Goal: Task Accomplishment & Management: Manage account settings

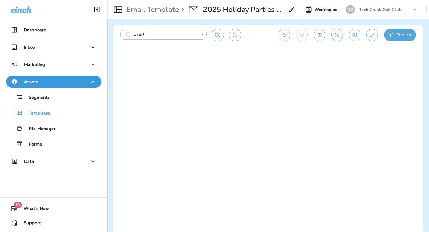
click at [398, 35] on button "Publish" at bounding box center [400, 35] width 32 height 13
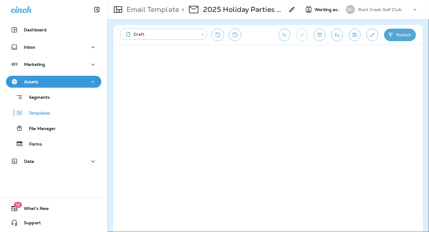
click at [38, 123] on button "Publish" at bounding box center [28, 119] width 20 height 7
click at [40, 163] on button "Confirm" at bounding box center [28, 166] width 21 height 7
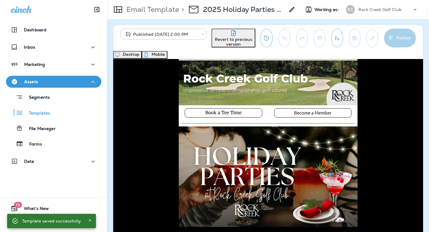
click at [371, 3] on div "Email Template > 2025 Holiday Parties - Oct. Working as: RC Rock Creek Golf Club" at bounding box center [267, 9] width 321 height 19
click at [370, 7] on div "Rock Creek Golf Club" at bounding box center [385, 9] width 54 height 9
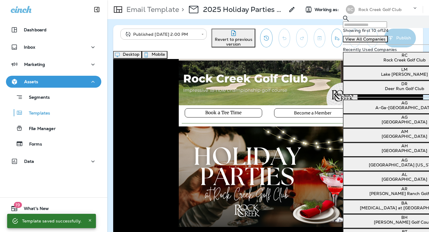
type input "*"
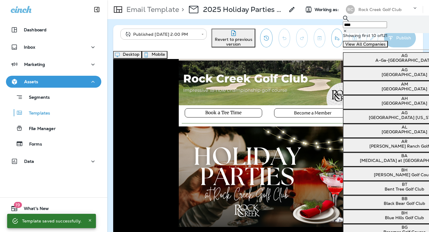
type input "*****"
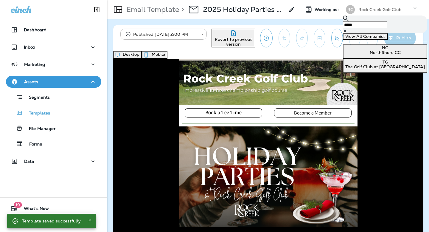
click at [374, 69] on p "The Golf Club at [GEOGRAPHIC_DATA]" at bounding box center [384, 66] width 79 height 5
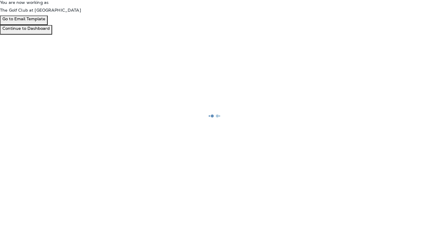
click at [45, 21] on p "Go to Email Template" at bounding box center [23, 18] width 43 height 5
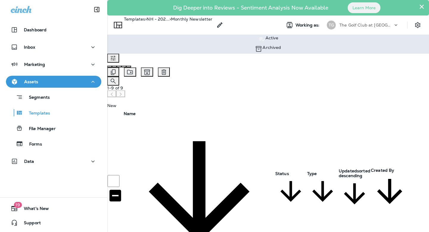
click at [115, 69] on icon "Duplicate" at bounding box center [113, 72] width 5 height 6
click at [43, 154] on button "Duplicate" at bounding box center [30, 157] width 24 height 7
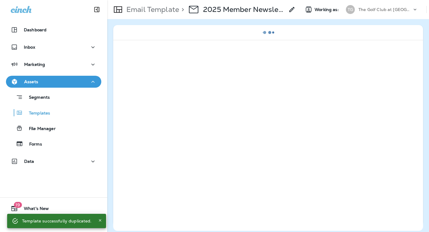
click at [226, 12] on p "2025 Member Newsletter - Sept. Copy" at bounding box center [244, 9] width 82 height 9
click at [44, 15] on input "**********" at bounding box center [22, 11] width 44 height 8
drag, startPoint x: 223, startPoint y: 116, endPoint x: 271, endPoint y: 117, distance: 48.5
click at [119, 15] on div "**********" at bounding box center [59, 11] width 119 height 8
type input "**********"
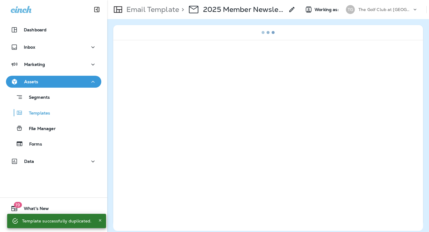
click at [33, 24] on button "Save" at bounding box center [25, 21] width 15 height 7
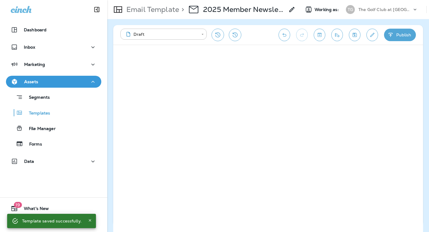
click at [402, 39] on button "Publish" at bounding box center [400, 35] width 32 height 13
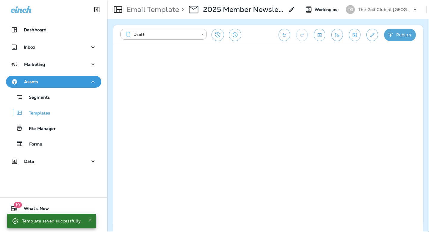
click at [38, 123] on button "Publish" at bounding box center [28, 119] width 20 height 7
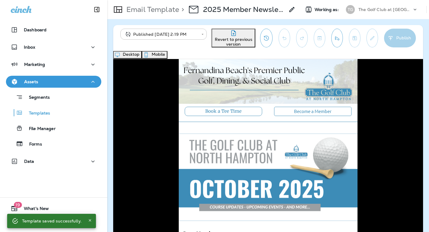
click at [338, 43] on button "Send test email" at bounding box center [337, 38] width 12 height 19
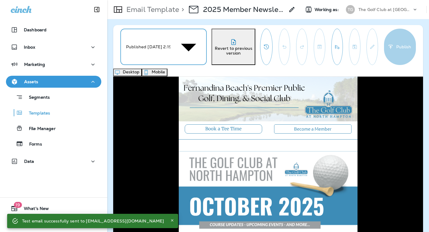
click at [133, 15] on body "**********" at bounding box center [214, 7] width 429 height 15
click at [141, 7] on div "Draft" at bounding box center [220, 3] width 417 height 7
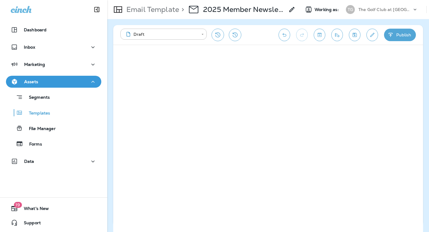
click at [390, 38] on icon "button" at bounding box center [390, 35] width 6 height 6
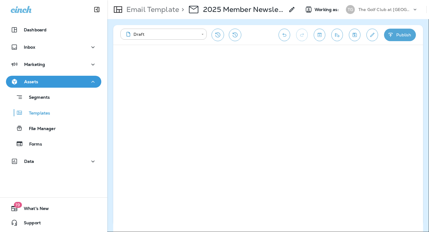
click at [38, 123] on button "Publish" at bounding box center [28, 119] width 20 height 7
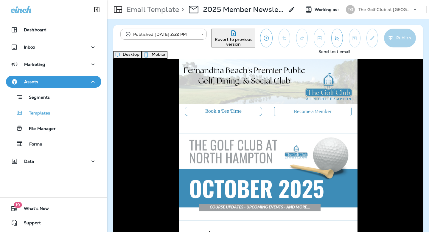
click at [335, 46] on button "Send test email" at bounding box center [337, 38] width 12 height 19
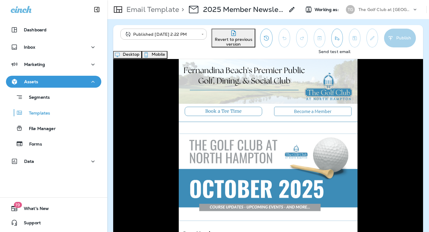
click at [335, 36] on icon "Send test email" at bounding box center [337, 38] width 6 height 6
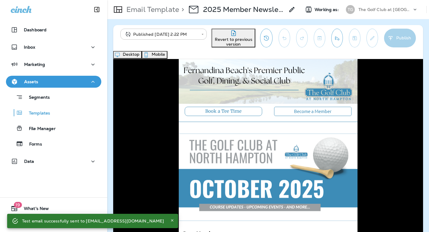
click at [335, 40] on icon "Send test email" at bounding box center [337, 38] width 4 height 4
